Goal: Information Seeking & Learning: Learn about a topic

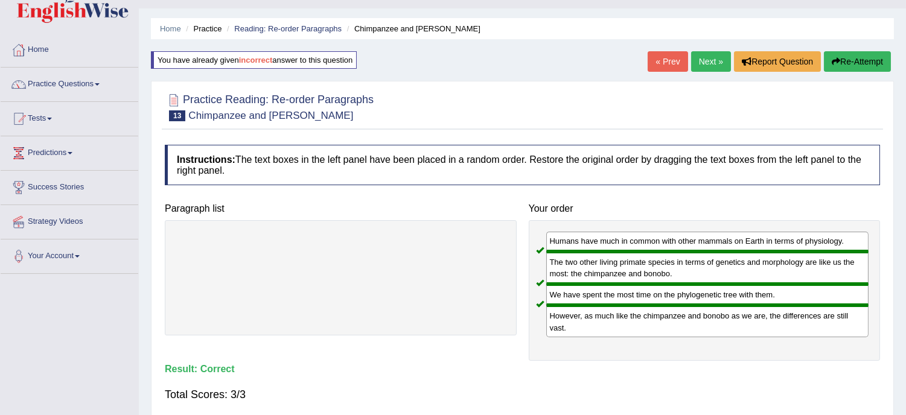
drag, startPoint x: 562, startPoint y: 387, endPoint x: 568, endPoint y: 387, distance: 6.1
click at [568, 387] on div "Total Scores: 3/3" at bounding box center [522, 394] width 715 height 29
click at [580, 384] on div "Total Scores: 3/3" at bounding box center [522, 394] width 715 height 29
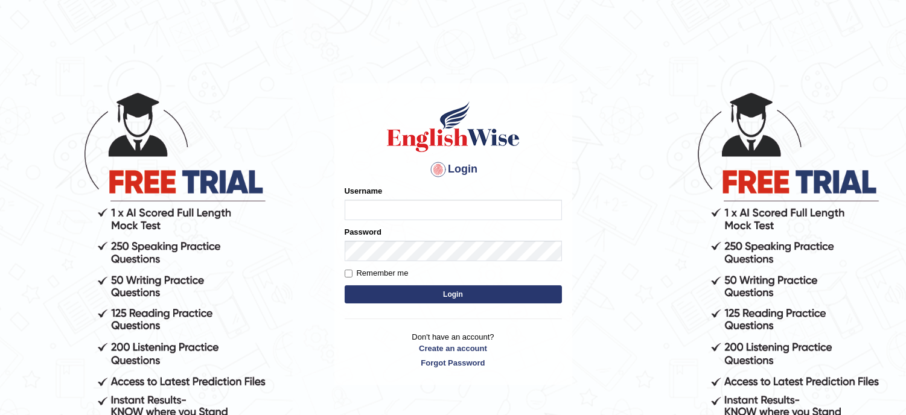
type input "musukwaluis1"
click at [430, 294] on button "Login" at bounding box center [452, 294] width 217 height 18
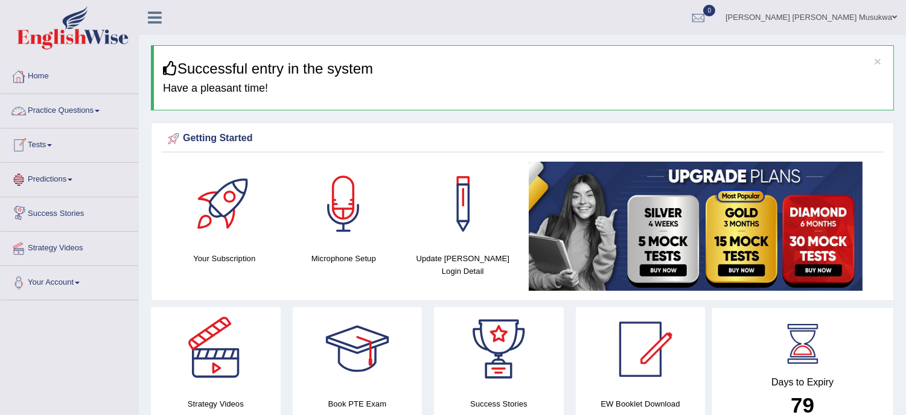
click at [52, 115] on link "Practice Questions" at bounding box center [70, 109] width 138 height 30
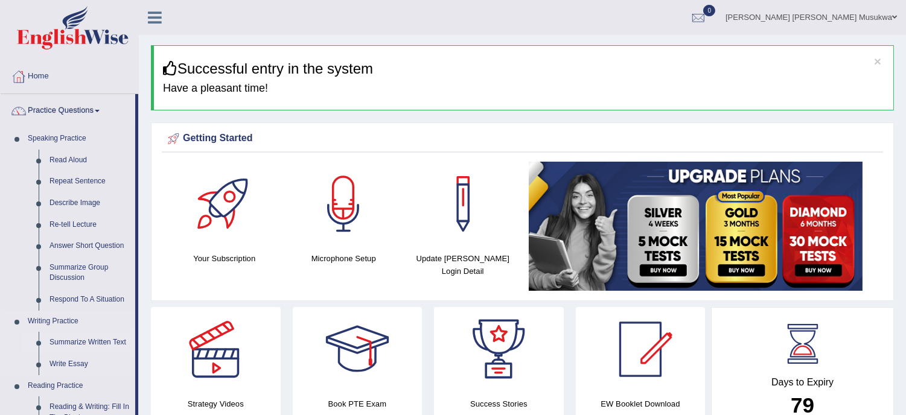
click at [87, 341] on link "Summarize Written Text" at bounding box center [89, 343] width 91 height 22
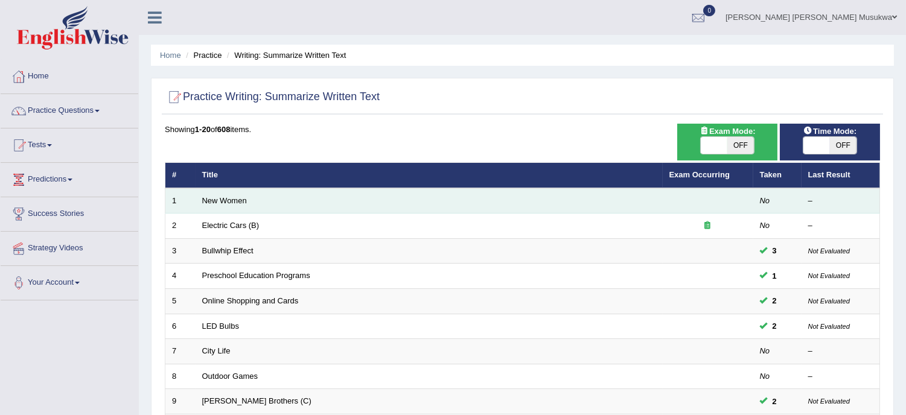
click at [233, 208] on td "New Women" at bounding box center [428, 200] width 467 height 25
click at [229, 198] on link "New Women" at bounding box center [224, 200] width 45 height 9
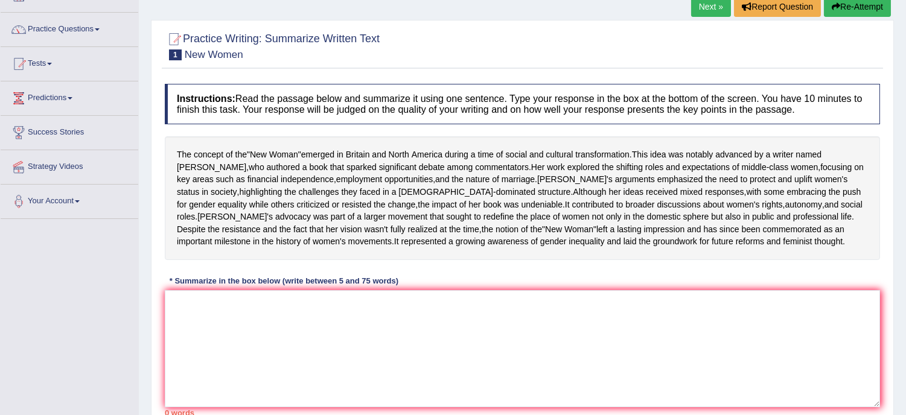
scroll to position [107, 0]
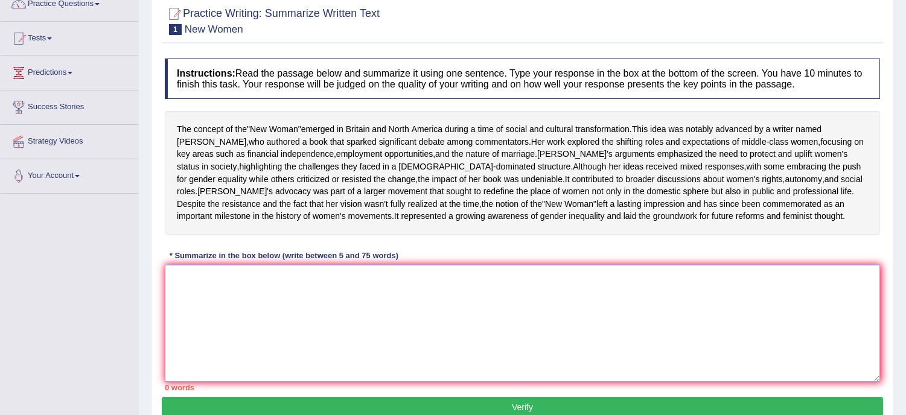
click at [200, 323] on textarea at bounding box center [522, 323] width 715 height 117
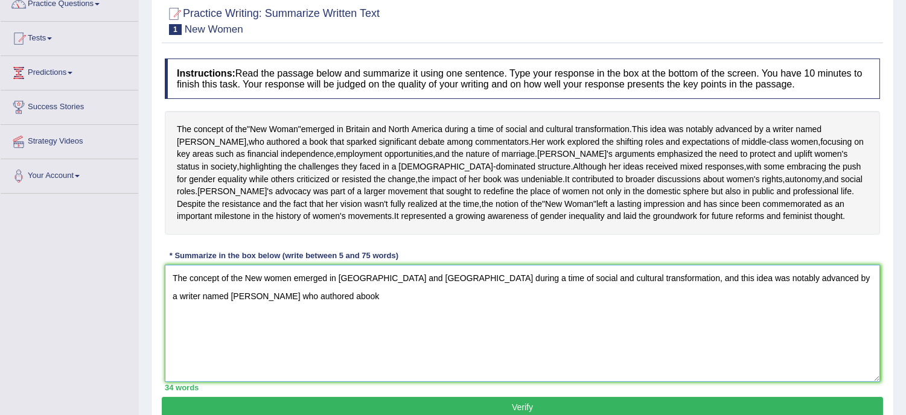
click at [212, 335] on textarea "The concept of the New women emerged in Britain and North America during a time…" at bounding box center [522, 323] width 715 height 117
click at [241, 329] on textarea "The concept of the New women emerged in Britain and North America during a time…" at bounding box center [522, 323] width 715 height 117
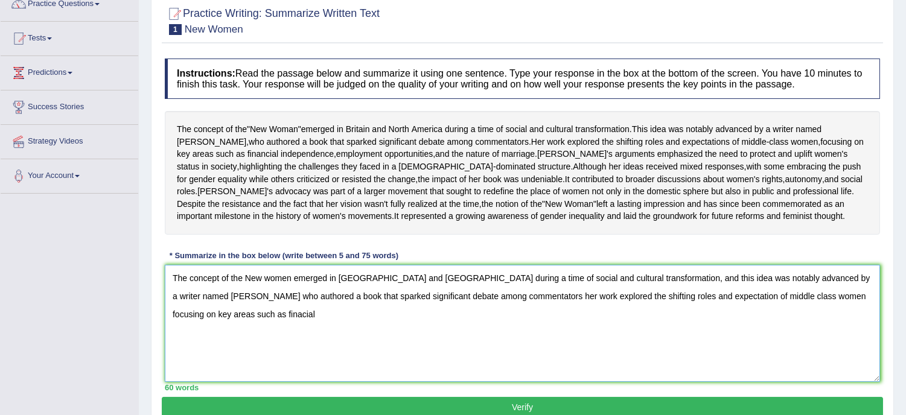
click at [852, 337] on textarea "The concept of the New women emerged in Britain and North America during a time…" at bounding box center [522, 323] width 715 height 117
click at [849, 334] on textarea "The concept of the New women emerged in Britain and North America during a time…" at bounding box center [522, 323] width 715 height 117
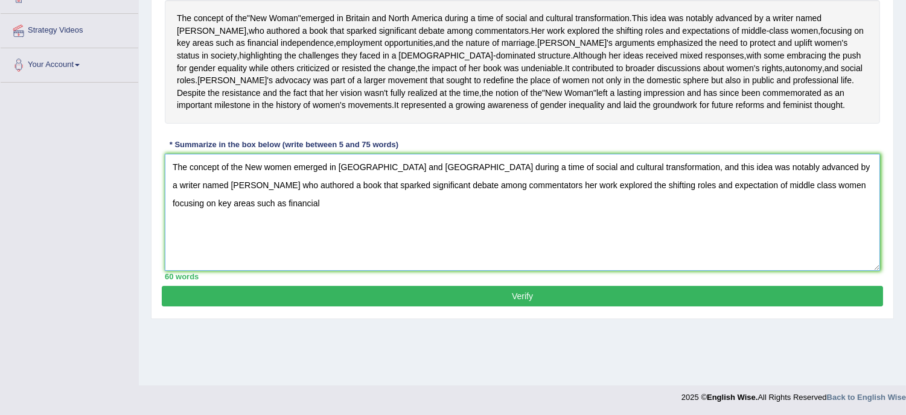
click at [871, 220] on textarea "The concept of the New women emerged in Britain and North America during a time…" at bounding box center [522, 212] width 715 height 117
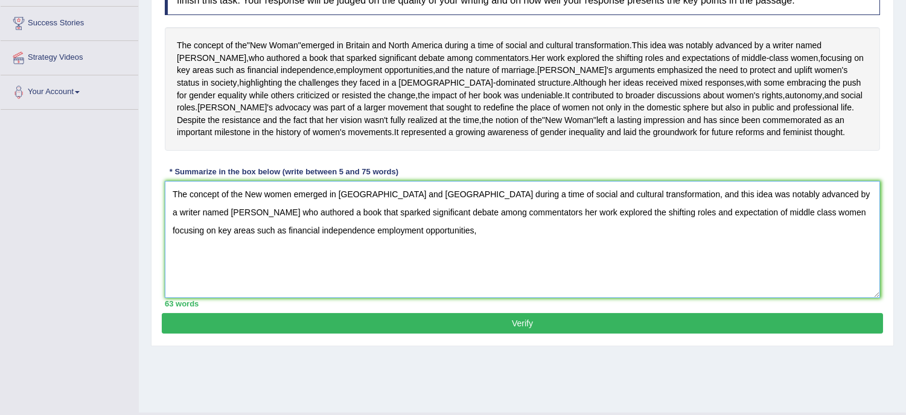
scroll to position [164, 0]
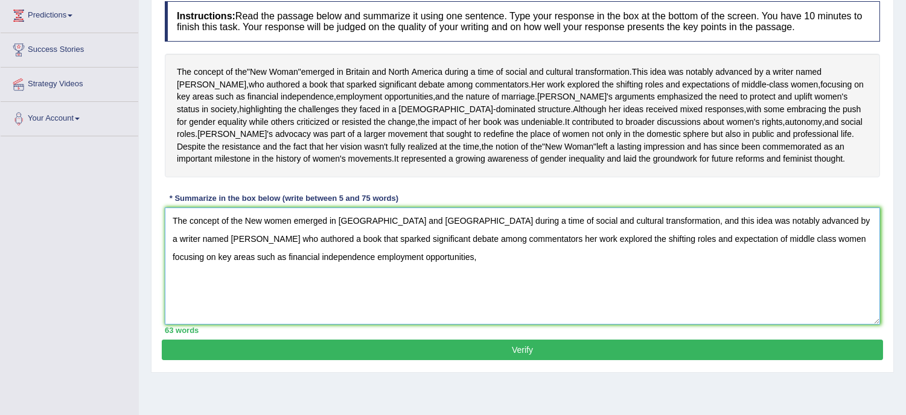
click at [323, 293] on textarea "The concept of the New women emerged in Britain and North America during a time…" at bounding box center [522, 266] width 715 height 117
click at [329, 299] on textarea "The concept of the New women emerged in Britain and North America during a time…" at bounding box center [522, 266] width 715 height 117
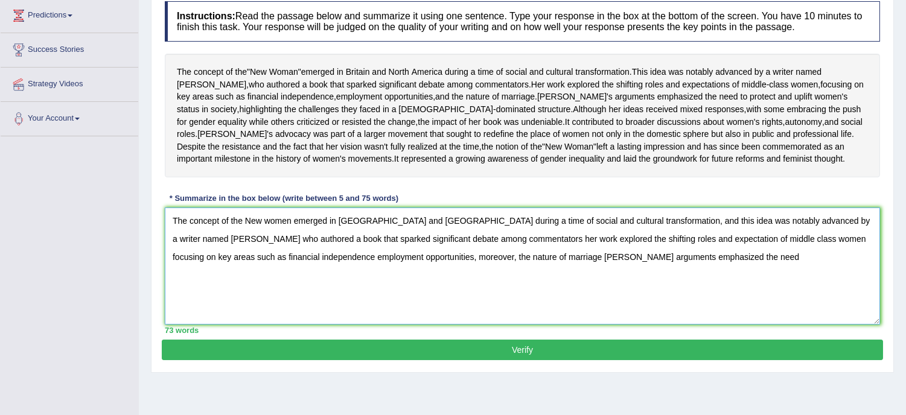
drag, startPoint x: 329, startPoint y: 299, endPoint x: 620, endPoint y: 297, distance: 290.2
click at [620, 297] on textarea "The concept of the New women emerged in Britain and North America during a time…" at bounding box center [522, 266] width 715 height 117
type textarea "The concept of the New women emerged in Britain and North America during a time…"
click at [514, 360] on button "Verify" at bounding box center [522, 350] width 721 height 21
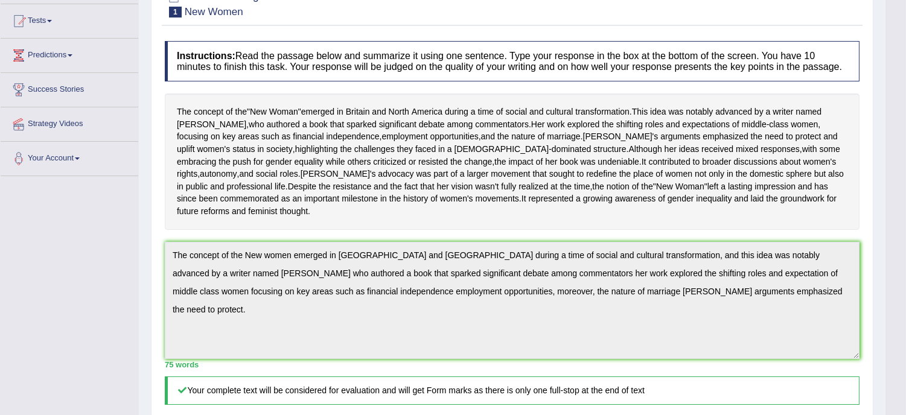
scroll to position [0, 0]
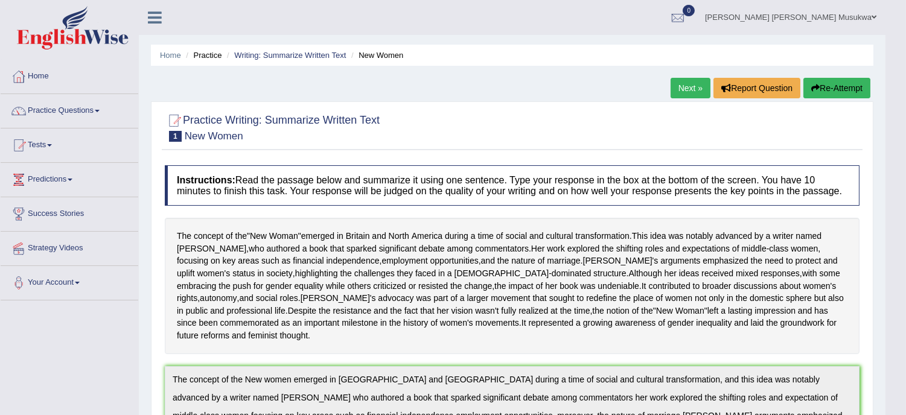
click at [816, 90] on icon "button" at bounding box center [815, 88] width 8 height 8
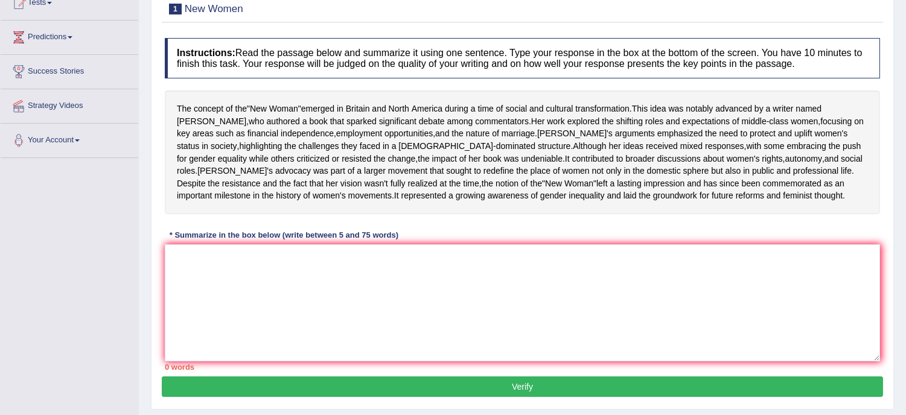
scroll to position [218, 0]
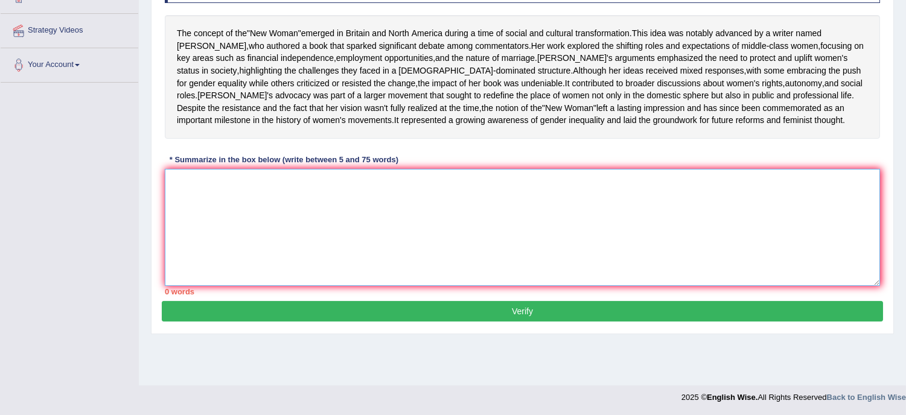
click at [285, 255] on textarea at bounding box center [522, 227] width 715 height 117
paste textarea "The concept of the New women emerged in Britain and North America during a time…"
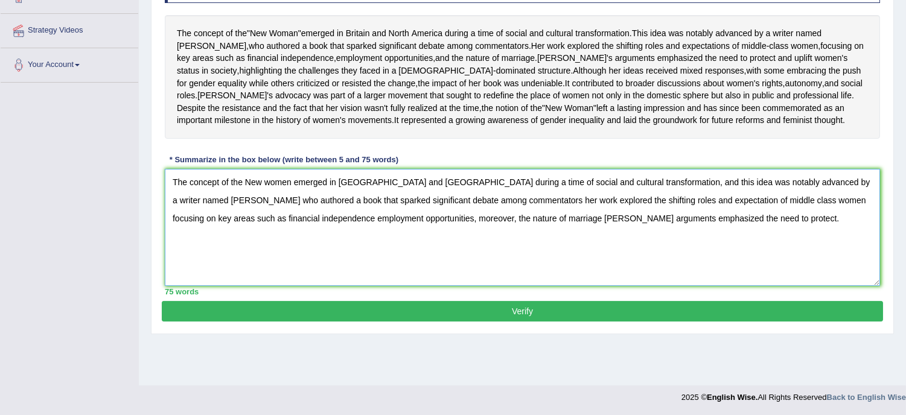
click at [457, 257] on textarea "The concept of the New women emerged in Britain and North America during a time…" at bounding box center [522, 227] width 715 height 117
click at [836, 218] on textarea "The concept of the New women emerged in Britain and North America during a time…" at bounding box center [522, 227] width 715 height 117
type textarea "The concept of the New women emerged in Britain and North America during a time…"
click at [517, 322] on button "Verify" at bounding box center [522, 311] width 721 height 21
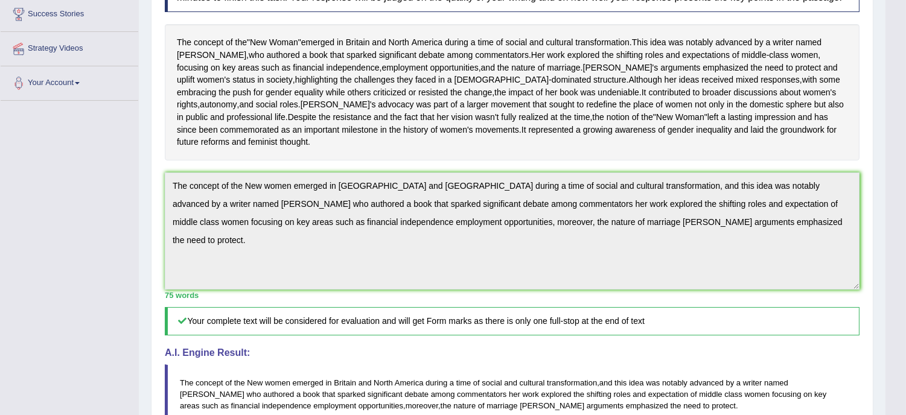
scroll to position [129, 0]
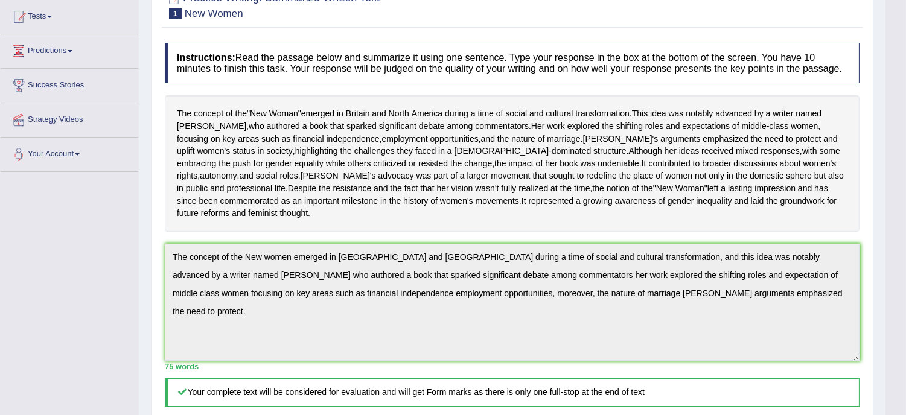
drag, startPoint x: 903, startPoint y: 7, endPoint x: 911, endPoint y: 3, distance: 9.2
click at [905, 3] on html "Toggle navigation Home Practice Questions Speaking Practice Read Aloud Repeat S…" at bounding box center [453, 78] width 906 height 415
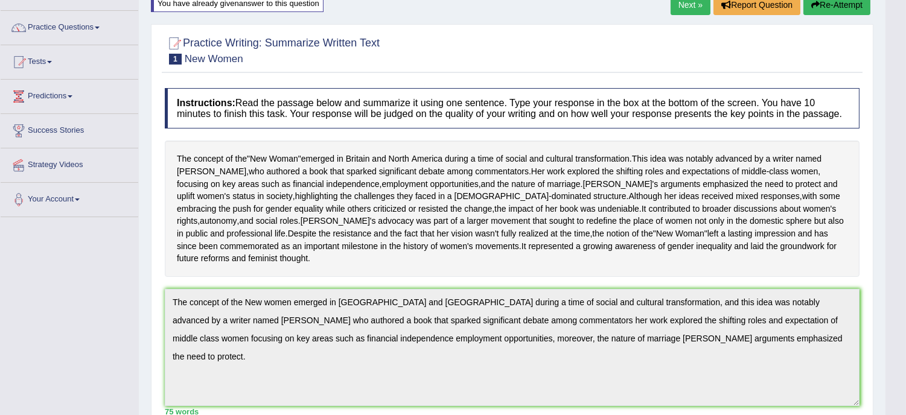
scroll to position [75, 0]
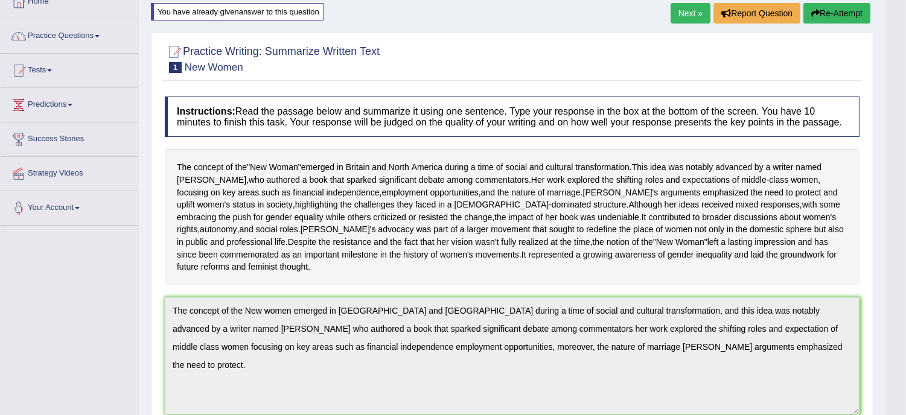
click at [685, 4] on link "Next »" at bounding box center [690, 13] width 40 height 21
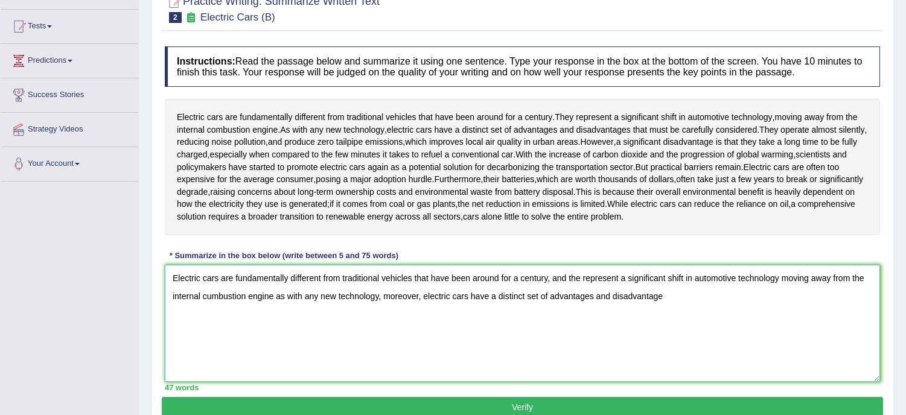
scroll to position [139, 0]
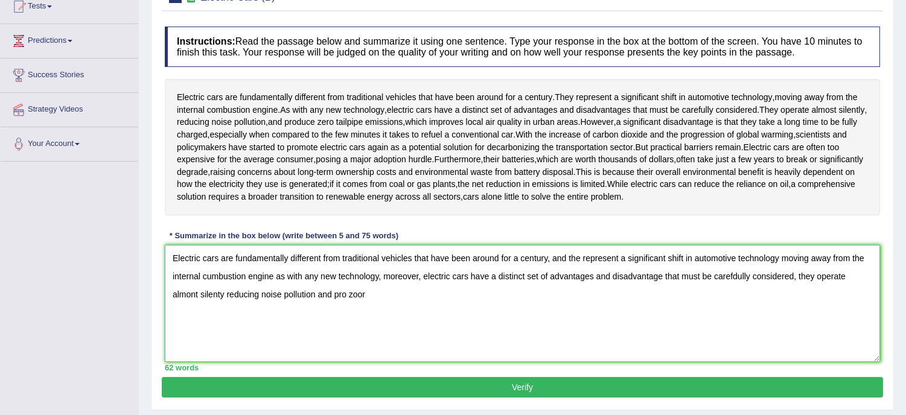
click at [357, 294] on textarea "Electric cars are fundamentally different from traditional vehicles that have b…" at bounding box center [522, 303] width 715 height 117
click at [366, 293] on textarea "Electric cars are fundamentally different from traditional vehicles that have b…" at bounding box center [522, 303] width 715 height 117
click at [346, 294] on textarea "Electric cars are fundamentally different from traditional vehicles that have b…" at bounding box center [522, 303] width 715 height 117
click at [381, 296] on textarea "Electric cars are fundamentally different from traditional vehicles that have b…" at bounding box center [522, 303] width 715 height 117
click at [387, 296] on textarea "Electric cars are fundamentally different from traditional vehicles that have b…" at bounding box center [522, 303] width 715 height 117
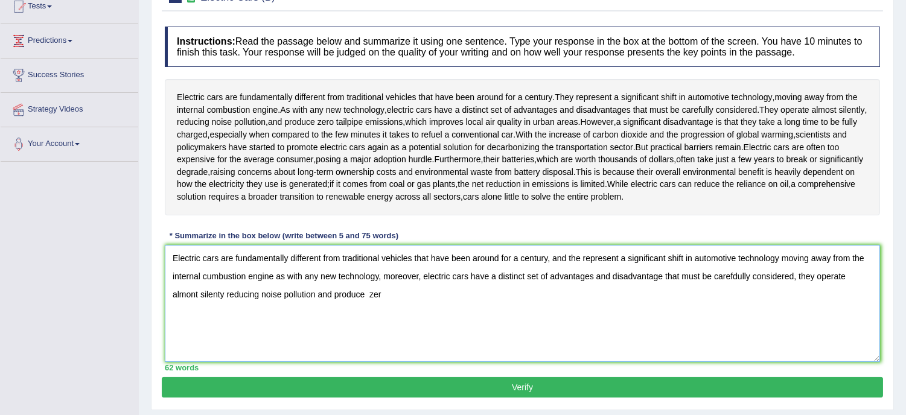
click at [387, 296] on textarea "Electric cars are fundamentally different from traditional vehicles that have b…" at bounding box center [522, 303] width 715 height 117
click at [382, 297] on textarea "Electric cars are fundamentally different from traditional vehicles that have b…" at bounding box center [522, 303] width 715 height 117
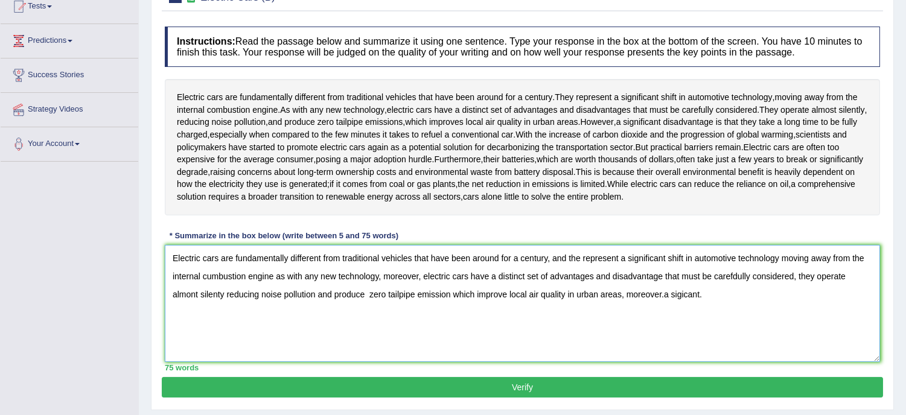
click at [685, 291] on textarea "Electric cars are fundamentally different from traditional vehicles that have b…" at bounding box center [522, 303] width 715 height 117
click at [683, 288] on textarea "Electric cars are fundamentally different from traditional vehicles that have b…" at bounding box center [522, 303] width 715 height 117
type textarea "Electric cars are fundamentally different from traditional vehicles that have b…"
click at [506, 391] on button "Verify" at bounding box center [522, 387] width 721 height 21
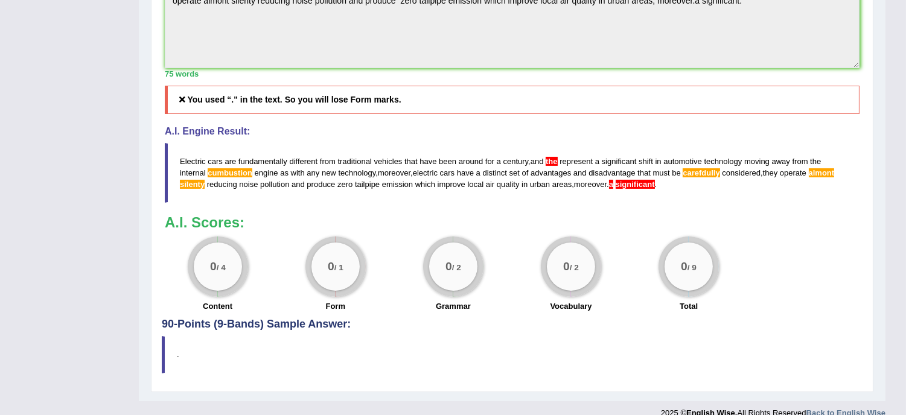
scroll to position [443, 0]
